Goal: Information Seeking & Learning: Learn about a topic

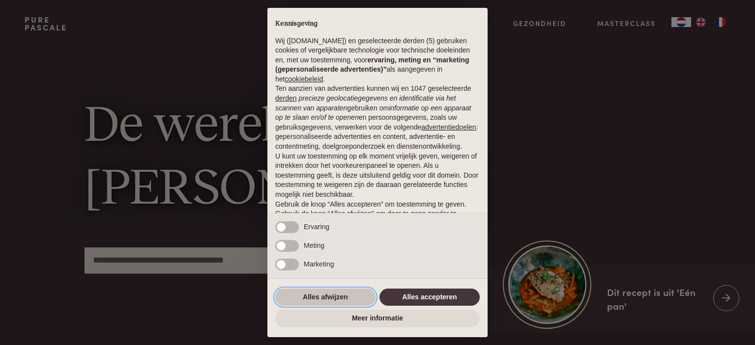
click at [339, 296] on button "Alles afwijzen" at bounding box center [325, 298] width 100 height 18
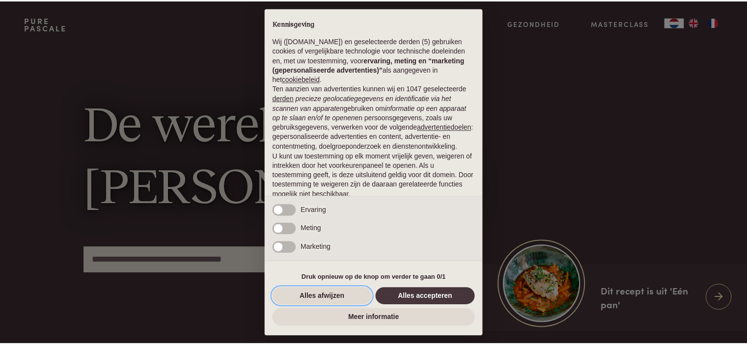
scroll to position [49, 0]
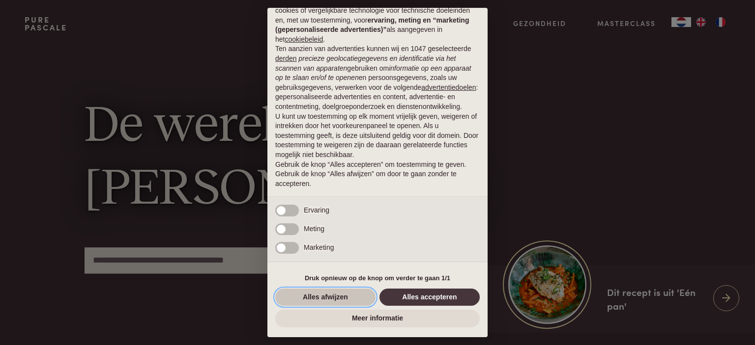
click at [319, 298] on button "Alles afwijzen" at bounding box center [325, 298] width 100 height 18
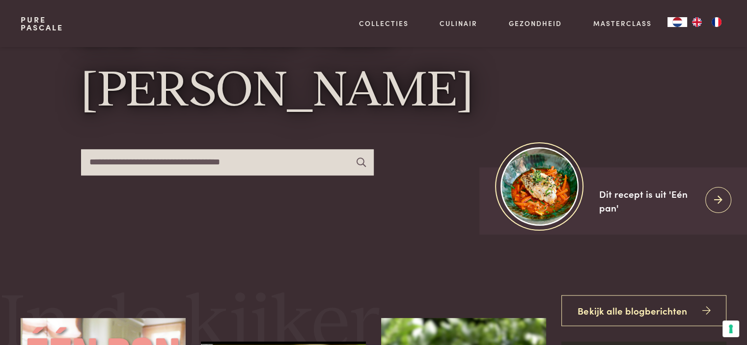
scroll to position [147, 0]
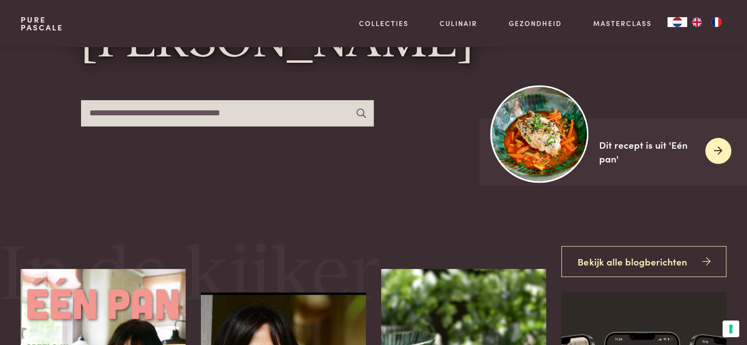
click at [714, 148] on icon at bounding box center [718, 151] width 8 height 14
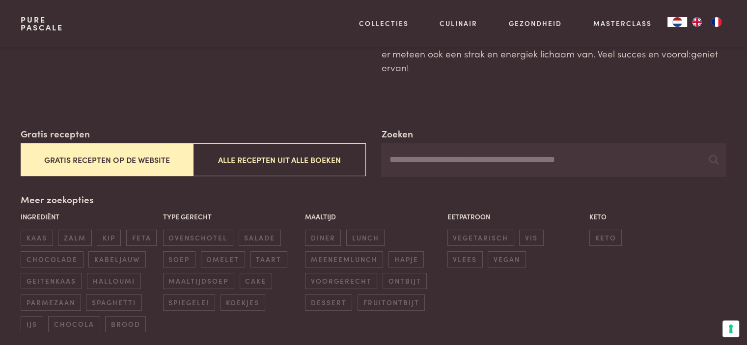
scroll to position [98, 0]
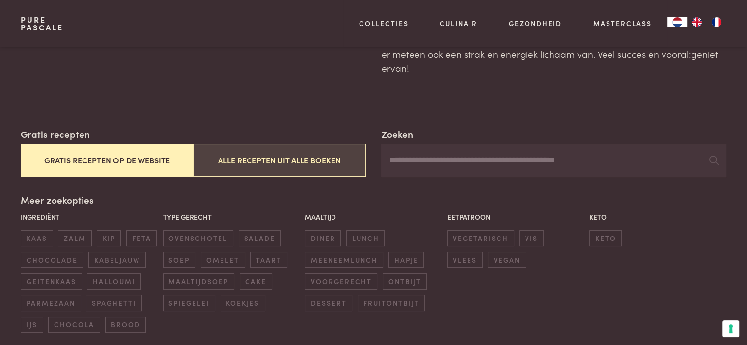
click at [259, 161] on button "Alle recepten uit alle boeken" at bounding box center [279, 160] width 172 height 33
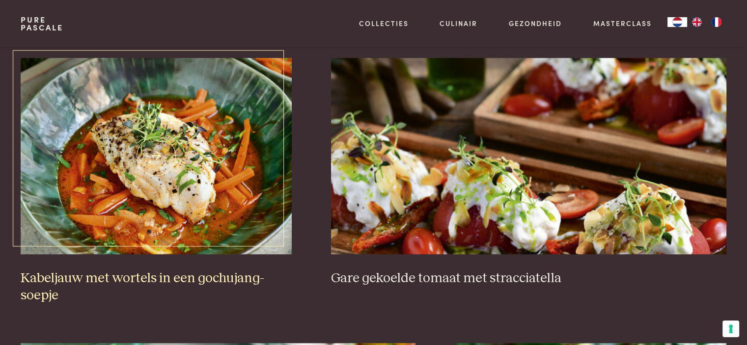
scroll to position [717, 0]
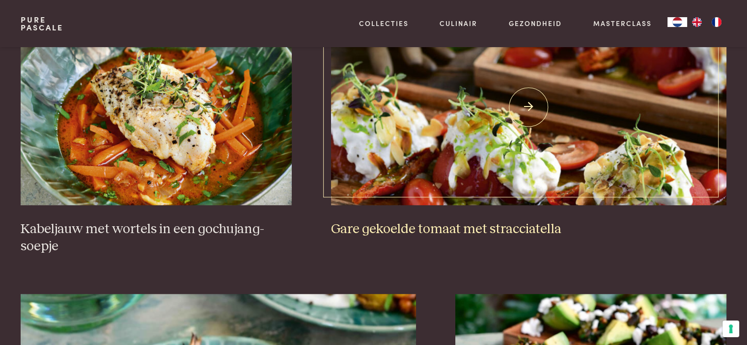
click at [451, 183] on img at bounding box center [529, 107] width 396 height 197
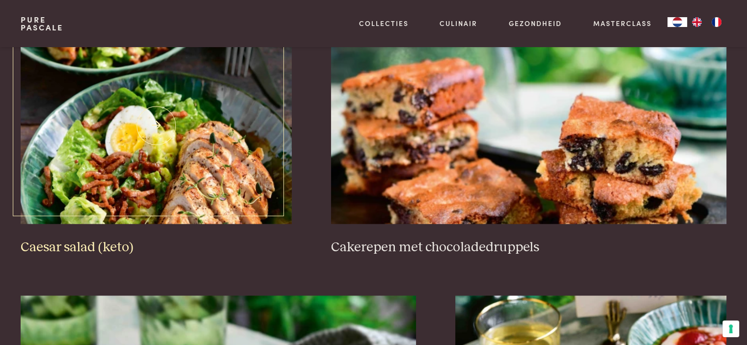
scroll to position [1552, 0]
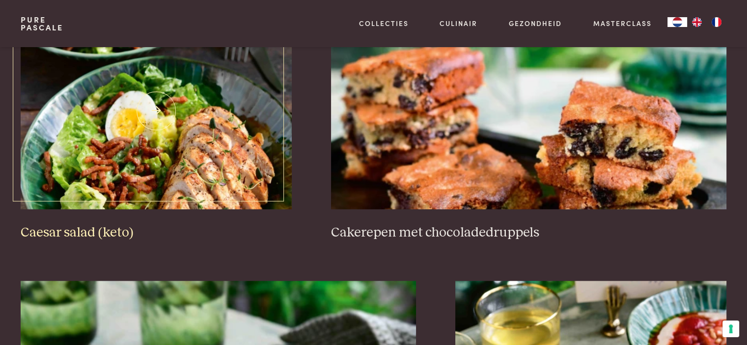
click at [181, 153] on img at bounding box center [156, 111] width 271 height 197
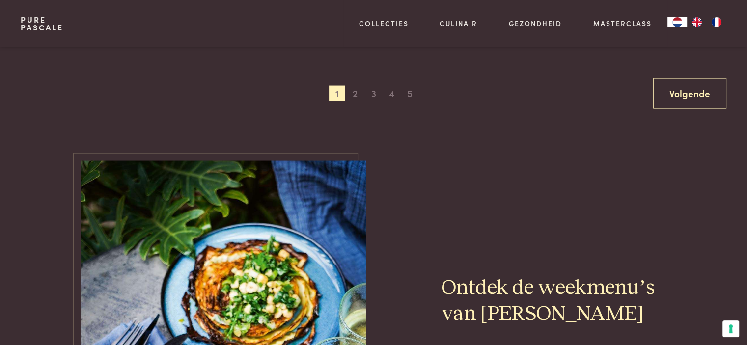
scroll to position [2043, 0]
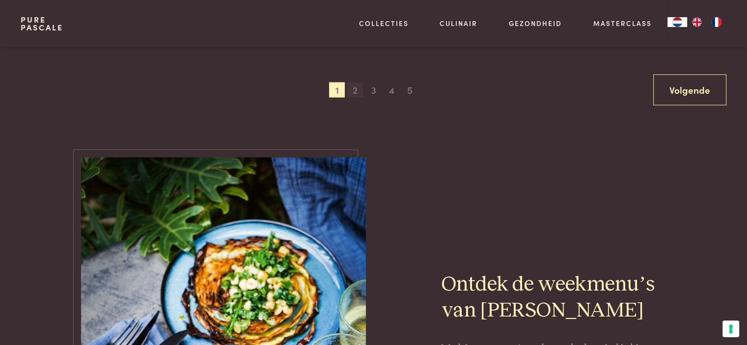
click at [362, 93] on span "2" at bounding box center [355, 91] width 16 height 16
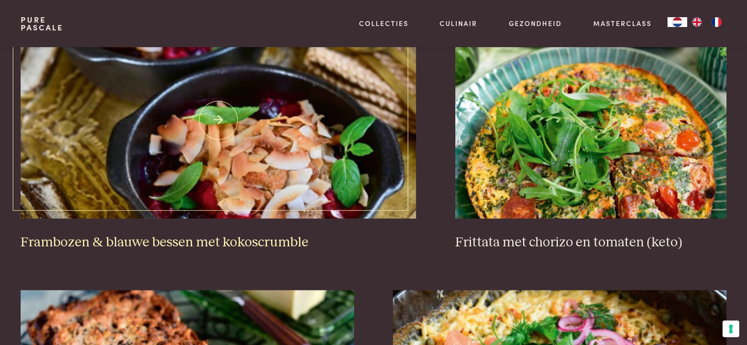
scroll to position [1012, 0]
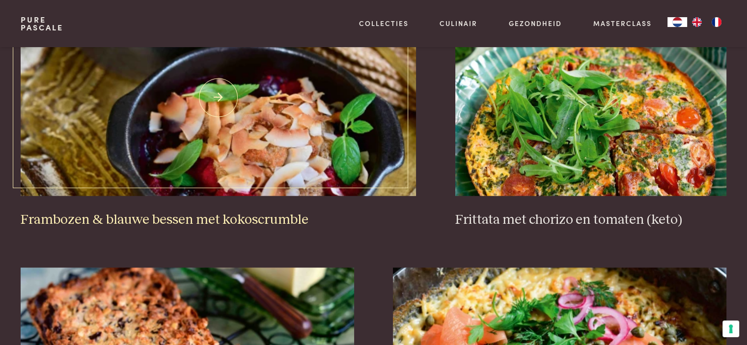
click at [205, 167] on img at bounding box center [219, 98] width 396 height 197
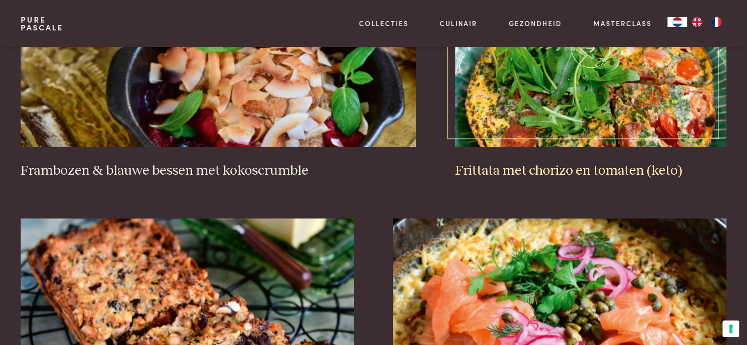
click at [652, 137] on img at bounding box center [590, 48] width 271 height 197
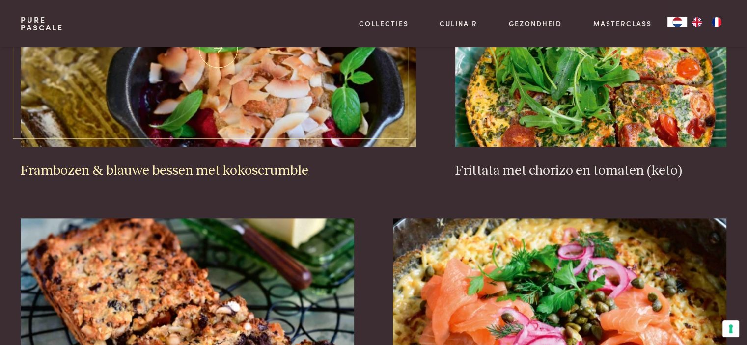
scroll to position [511, 0]
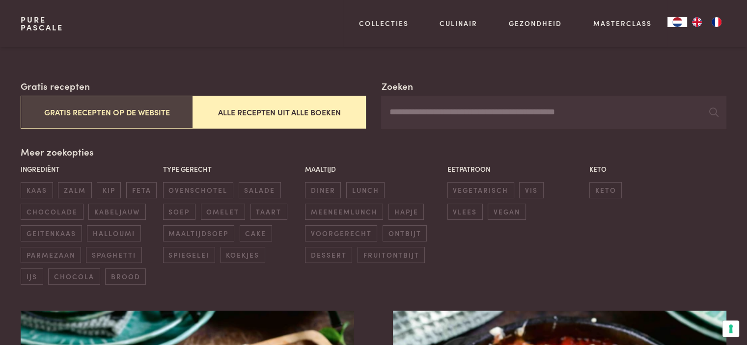
scroll to position [147, 0]
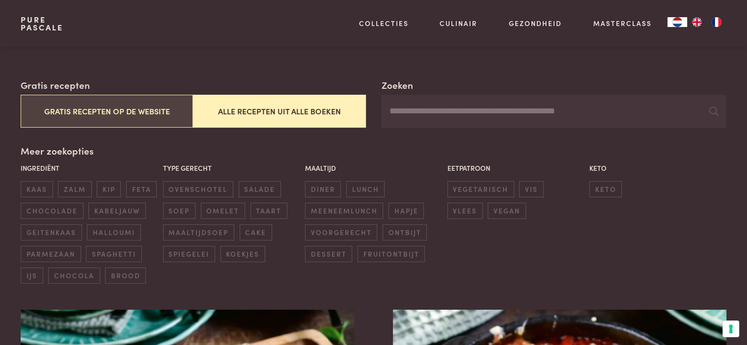
click at [140, 109] on button "Gratis recepten op de website" at bounding box center [107, 111] width 172 height 33
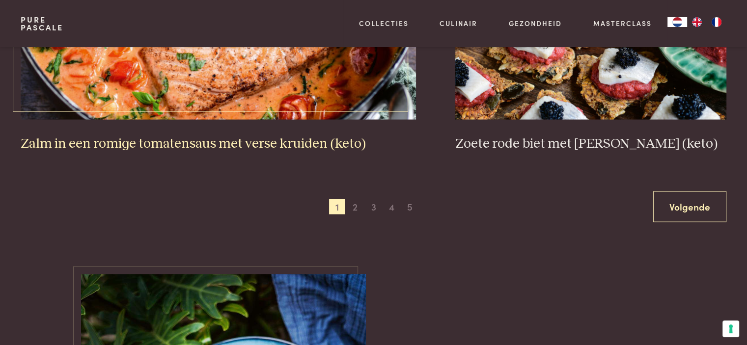
scroll to position [1945, 0]
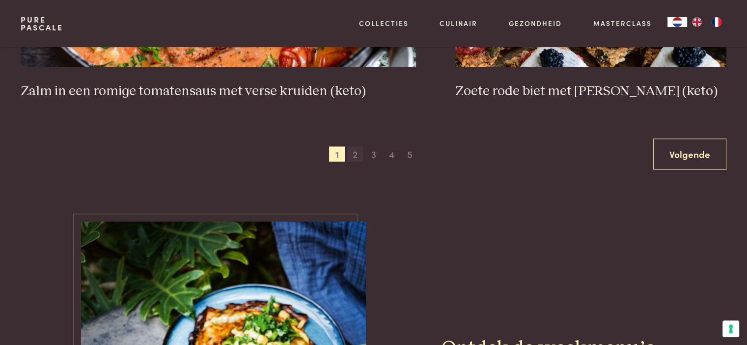
click at [360, 155] on span "2" at bounding box center [355, 155] width 16 height 16
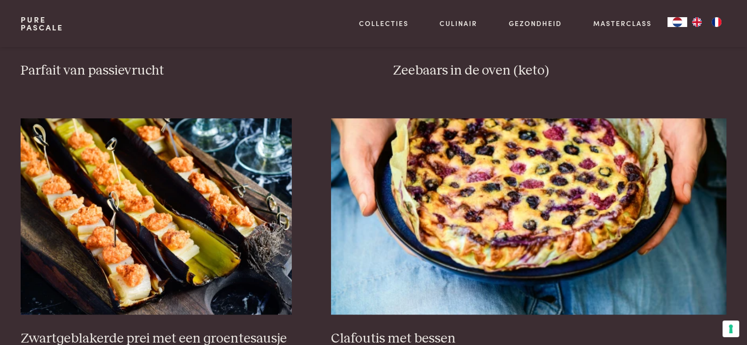
scroll to position [619, 0]
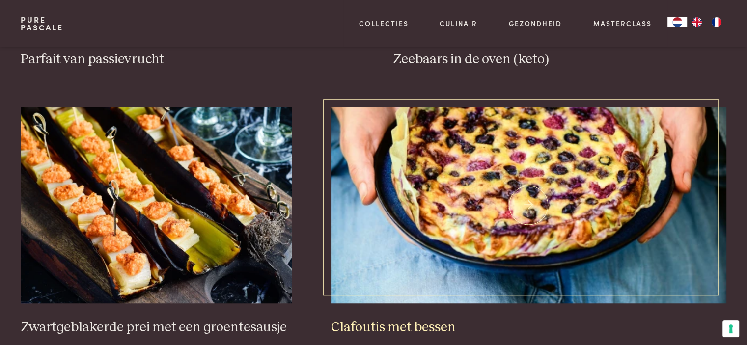
click at [467, 175] on img at bounding box center [529, 205] width 396 height 197
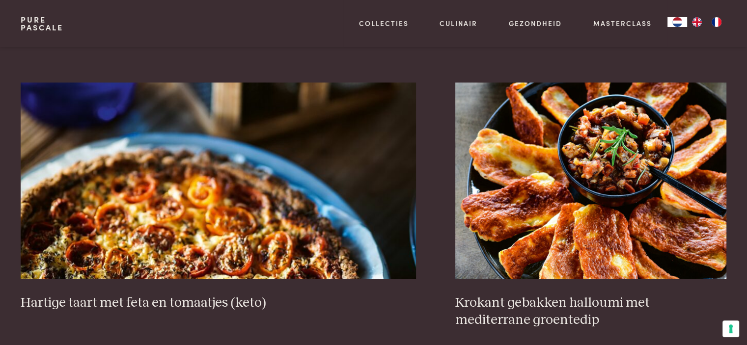
scroll to position [913, 0]
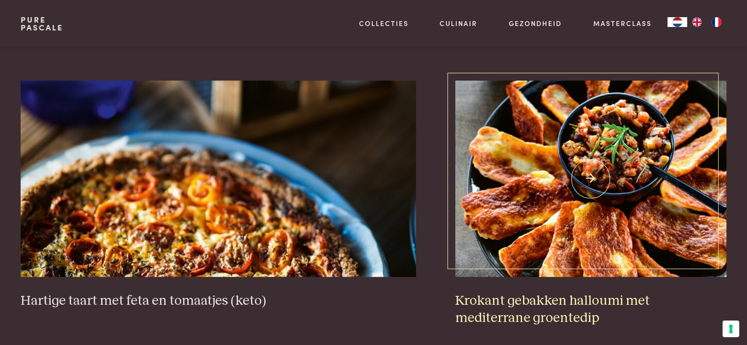
click at [505, 231] on img at bounding box center [590, 179] width 271 height 197
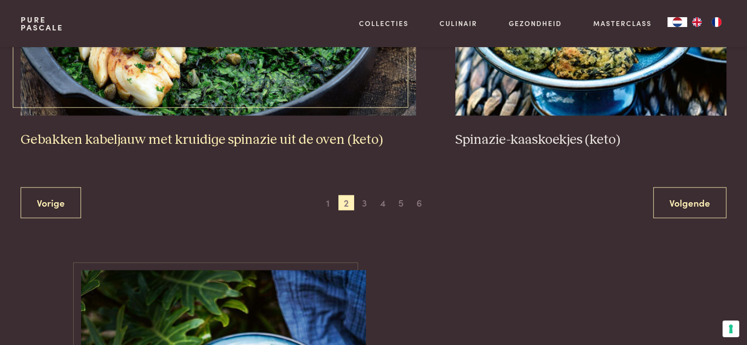
scroll to position [1896, 0]
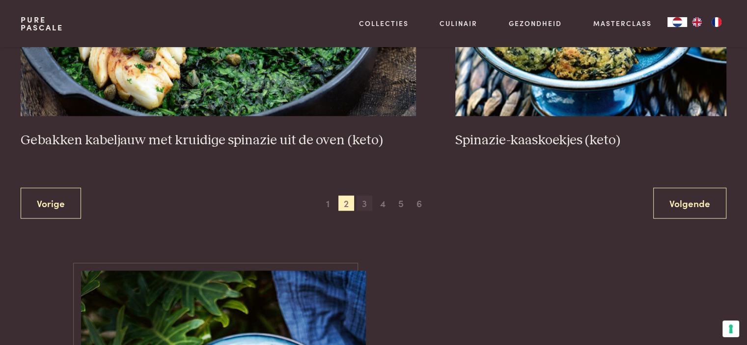
click at [367, 196] on span "3" at bounding box center [365, 204] width 16 height 16
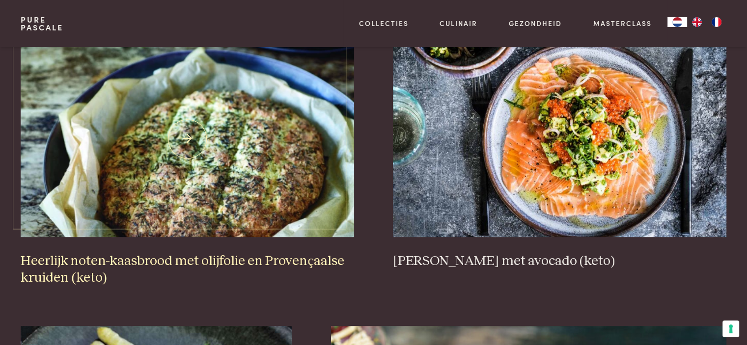
scroll to position [422, 0]
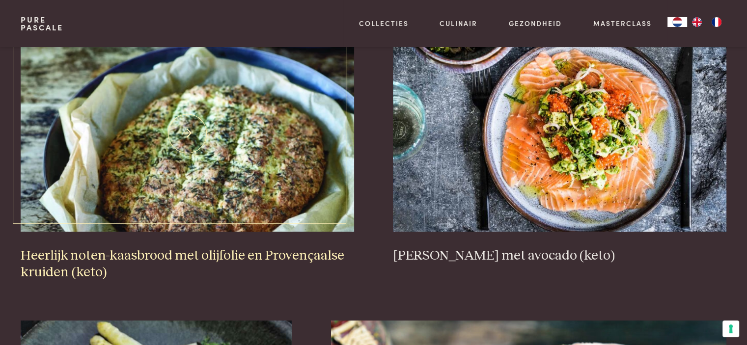
click at [234, 180] on img at bounding box center [187, 133] width 333 height 197
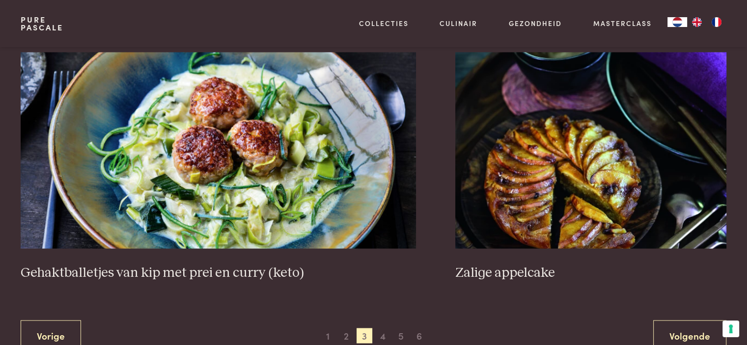
scroll to position [1847, 0]
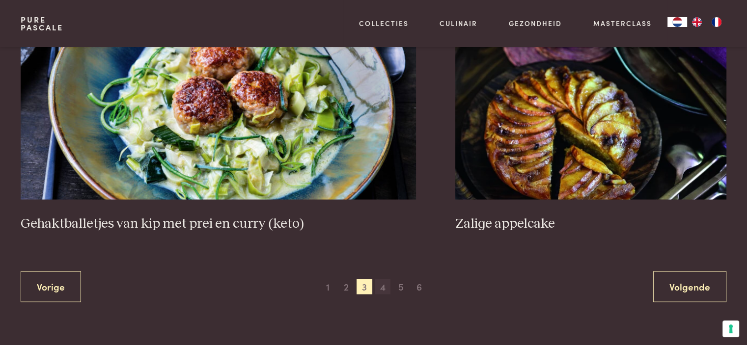
click at [380, 283] on span "4" at bounding box center [383, 287] width 16 height 16
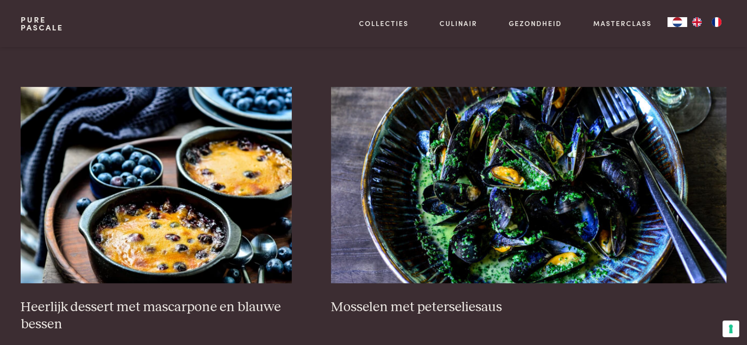
scroll to position [668, 0]
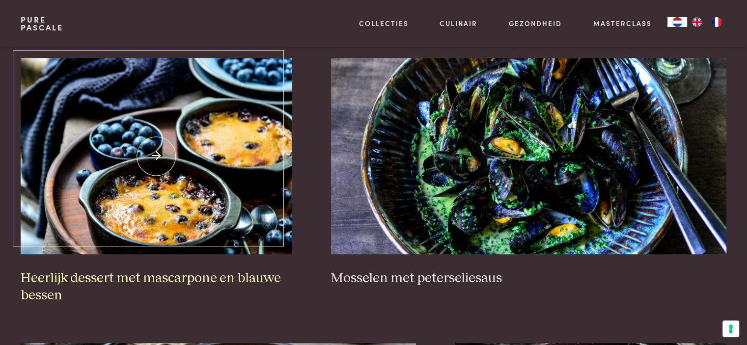
click at [185, 198] on img at bounding box center [156, 156] width 271 height 197
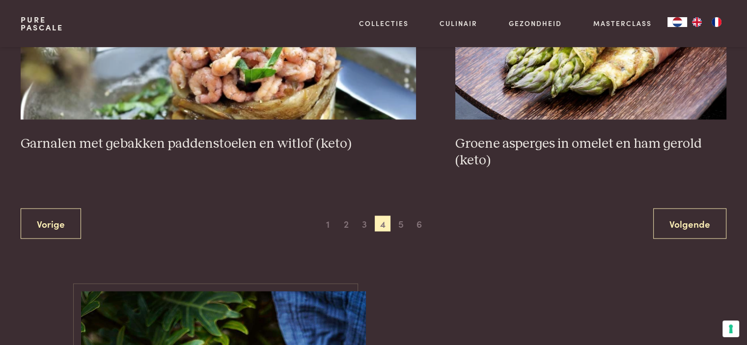
scroll to position [1945, 0]
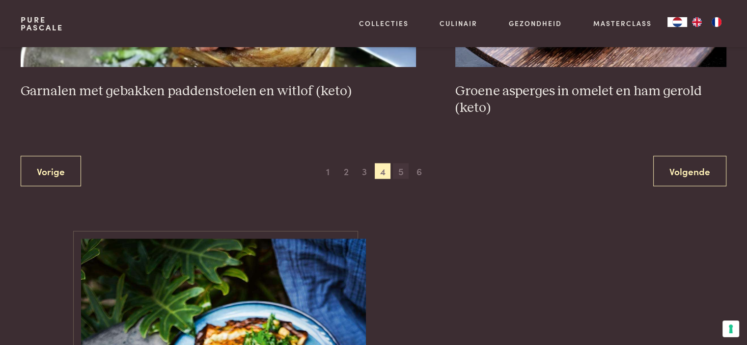
click at [396, 170] on span "5" at bounding box center [401, 172] width 16 height 16
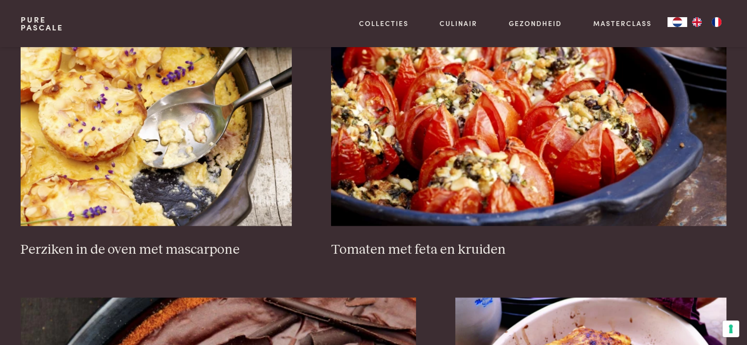
scroll to position [1552, 0]
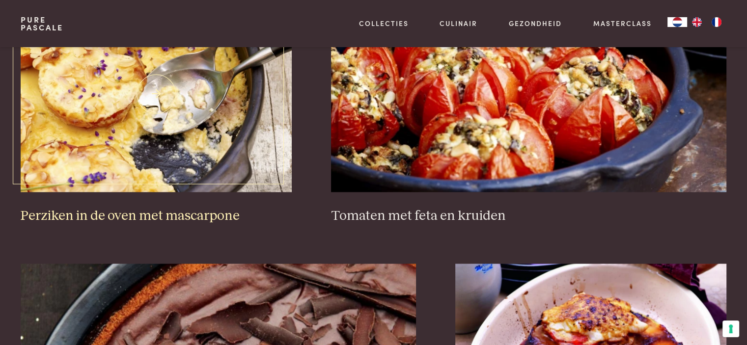
click at [182, 212] on h3 "Perziken in de oven met mascarpone" at bounding box center [156, 216] width 271 height 17
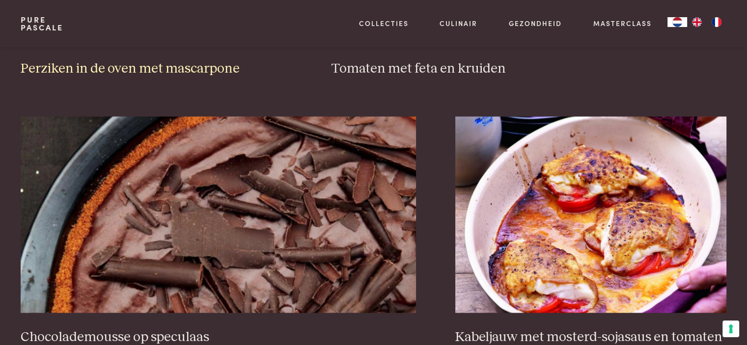
scroll to position [1798, 0]
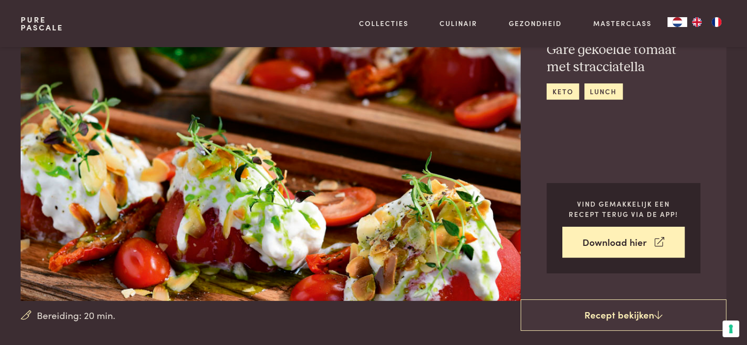
scroll to position [49, 0]
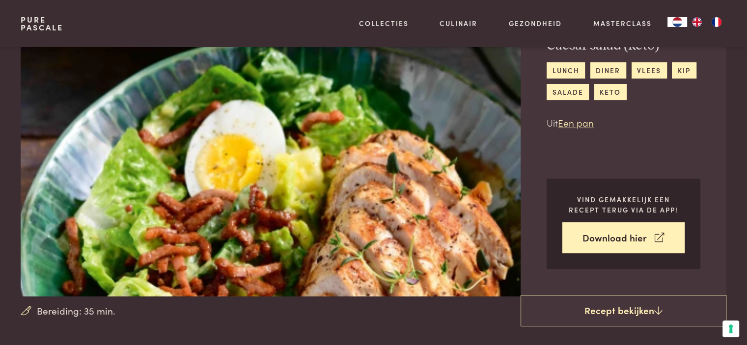
scroll to position [49, 0]
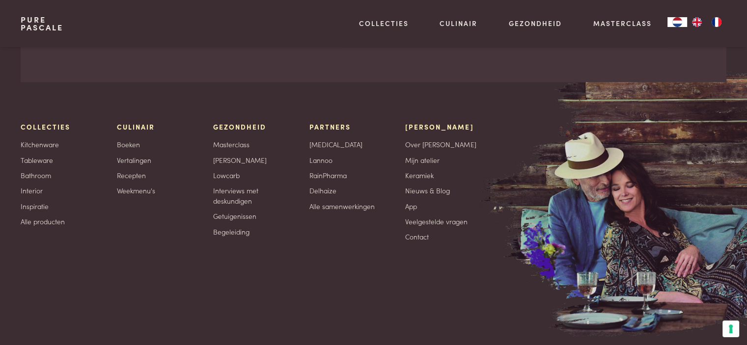
scroll to position [1818, 0]
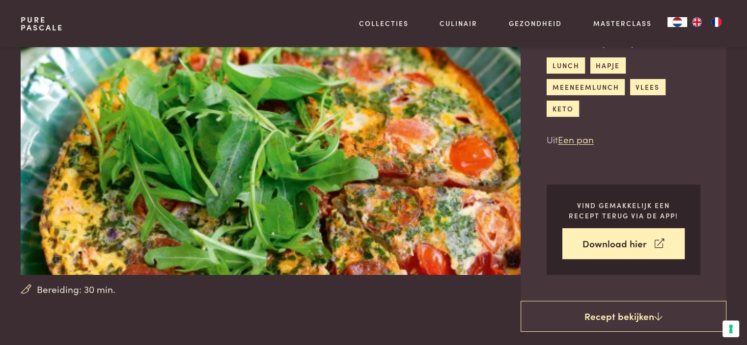
scroll to position [98, 0]
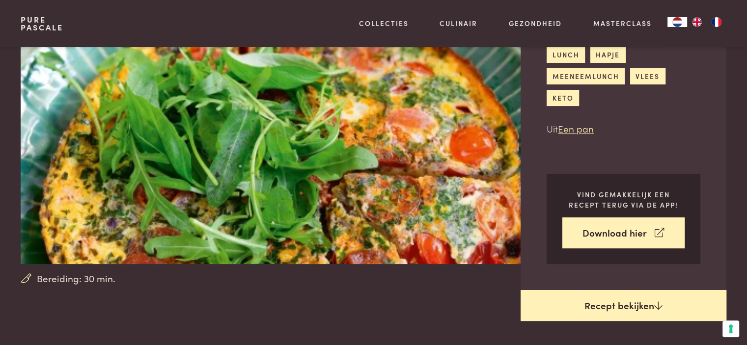
click at [613, 309] on link "Recept bekijken" at bounding box center [624, 305] width 206 height 31
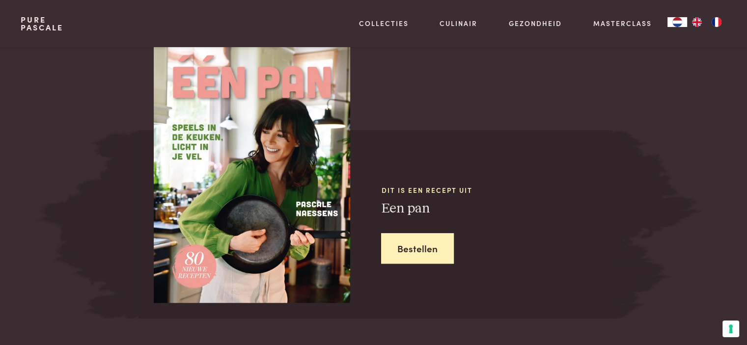
scroll to position [913, 0]
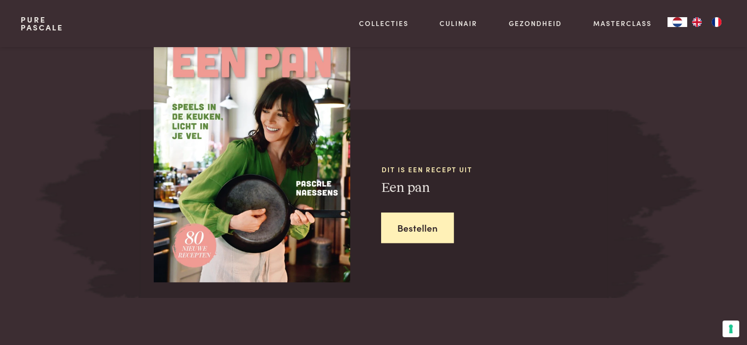
scroll to position [471, 0]
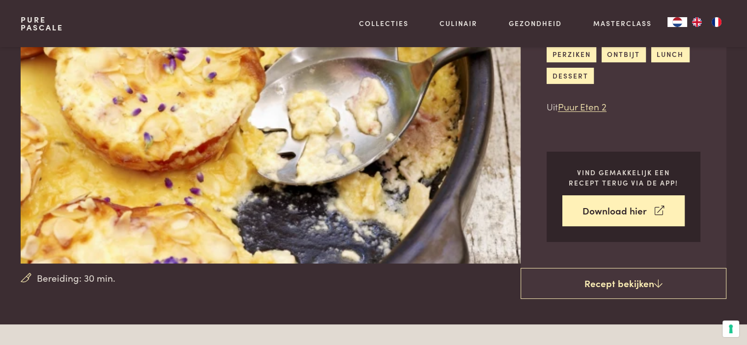
scroll to position [98, 0]
